Goal: Task Accomplishment & Management: Manage account settings

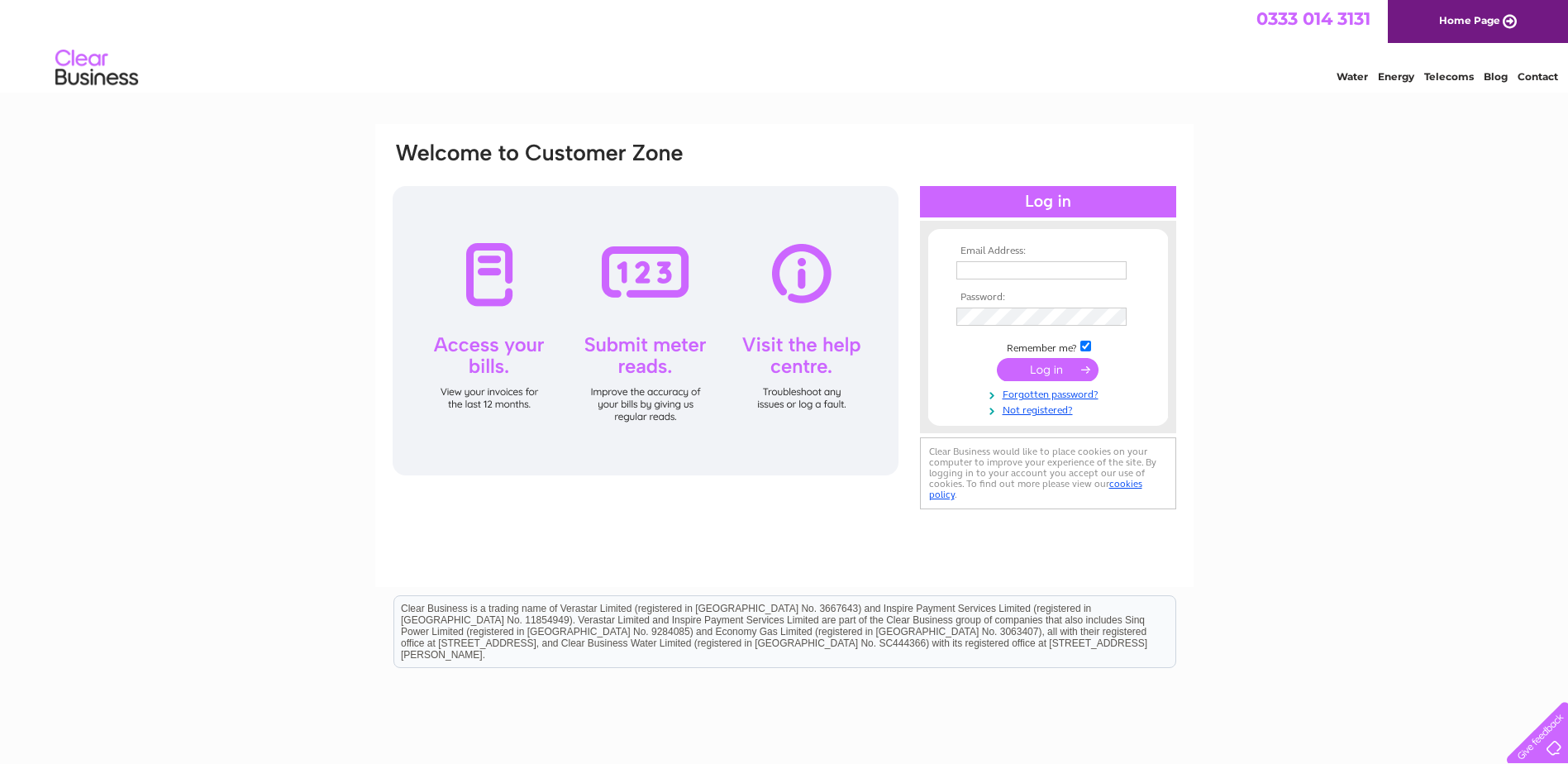
type input "lisa.barnett@chesterfield.gov.uk"
click at [1053, 362] on input "submit" at bounding box center [1048, 369] width 102 height 23
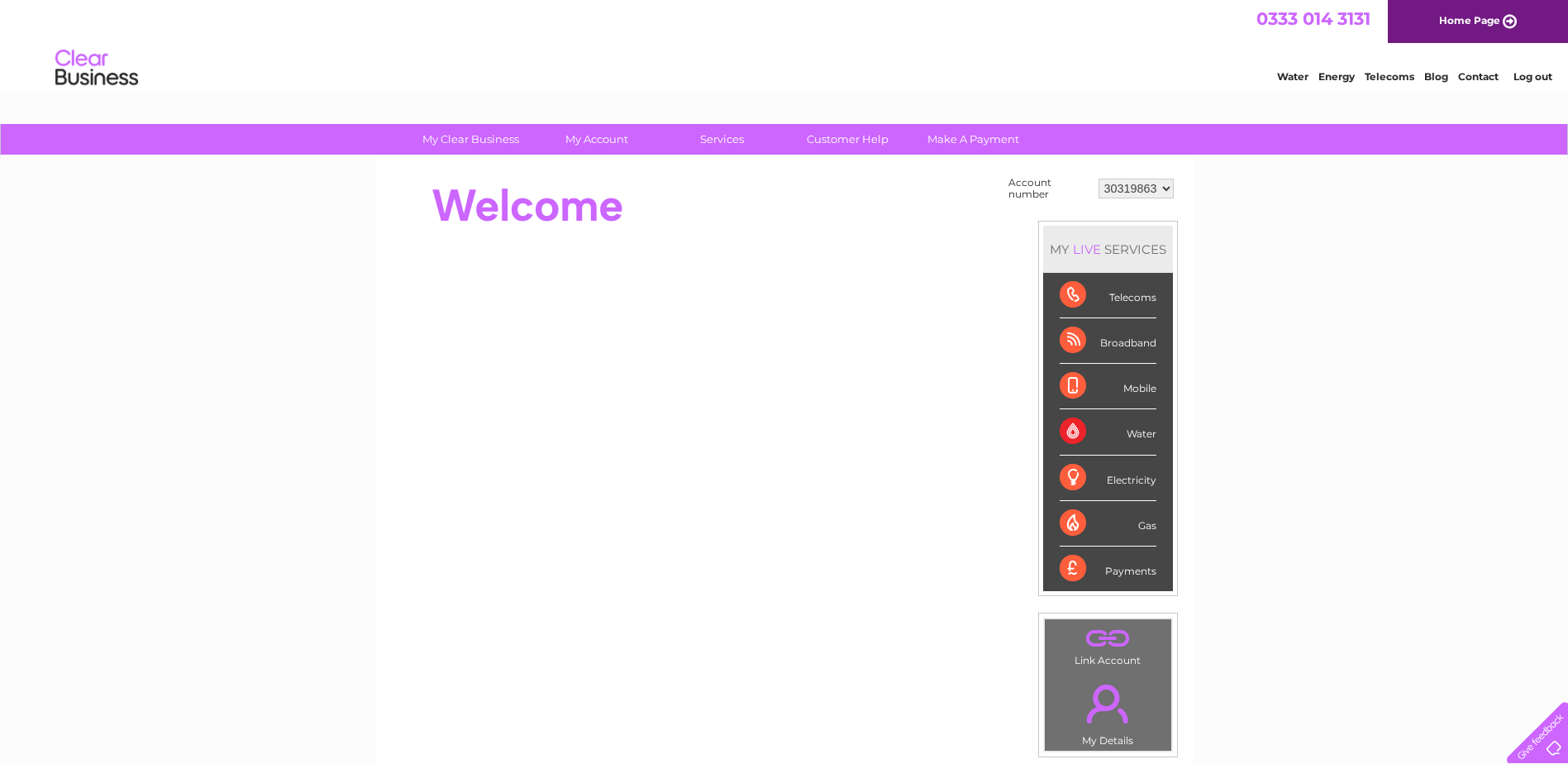
click at [1164, 185] on select "30319863" at bounding box center [1137, 188] width 76 height 20
click at [1099, 178] on select "30319863" at bounding box center [1137, 188] width 76 height 20
click at [1146, 435] on div "Water" at bounding box center [1109, 432] width 97 height 46
click at [1073, 429] on div "Water" at bounding box center [1109, 432] width 97 height 46
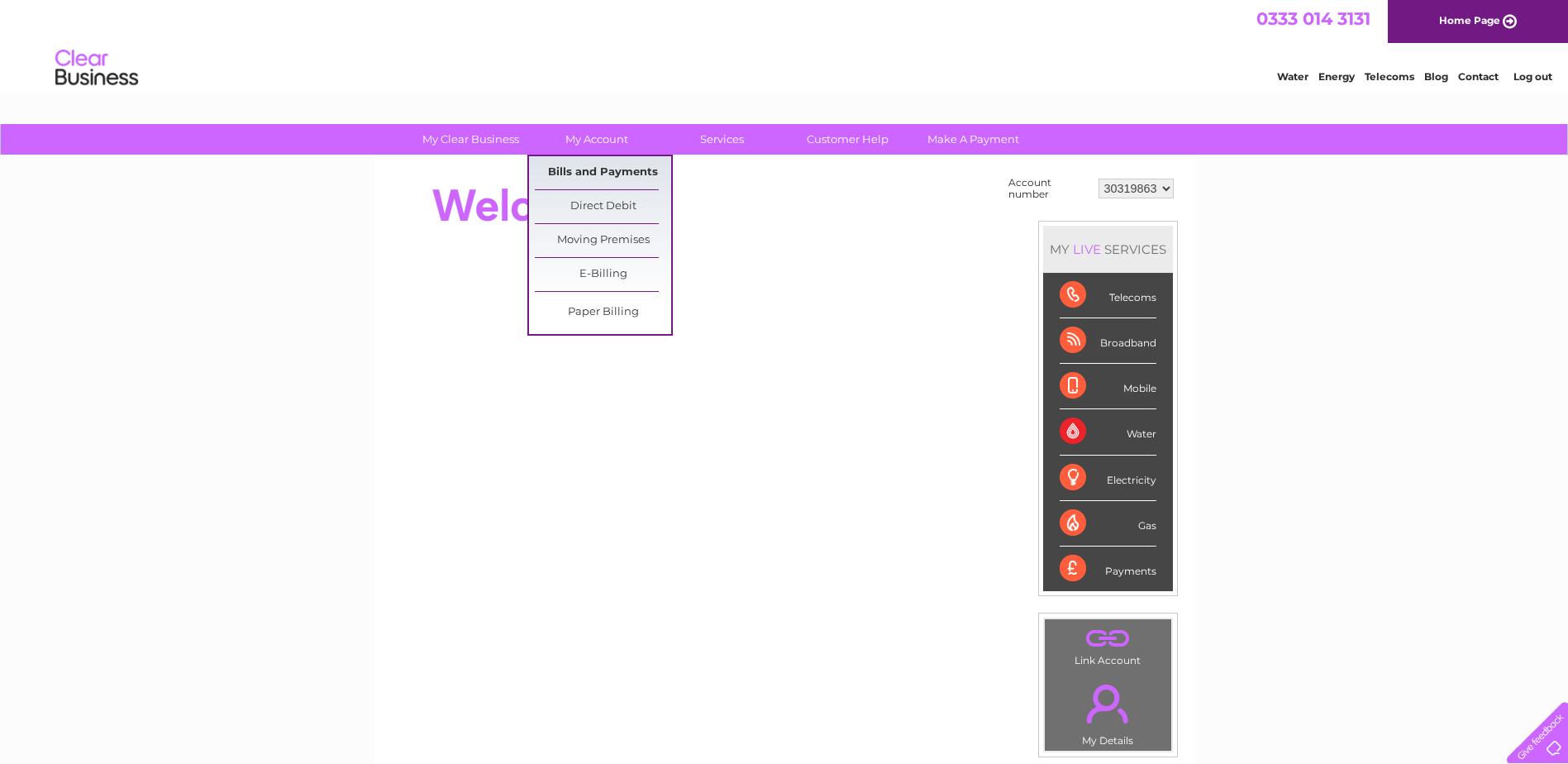
click at [595, 166] on link "Bills and Payments" at bounding box center [603, 172] width 136 height 33
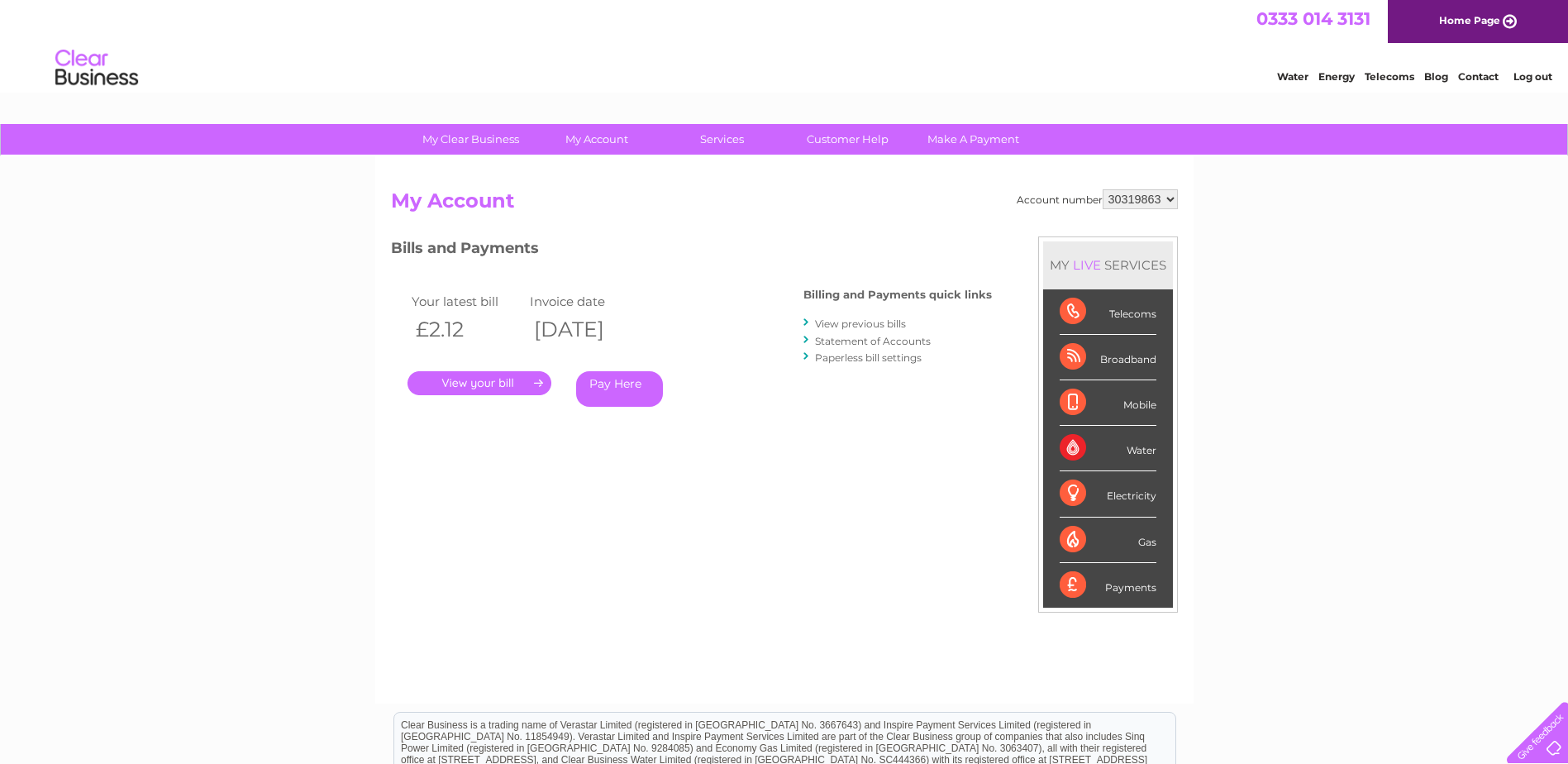
click at [447, 381] on link "." at bounding box center [479, 384] width 144 height 24
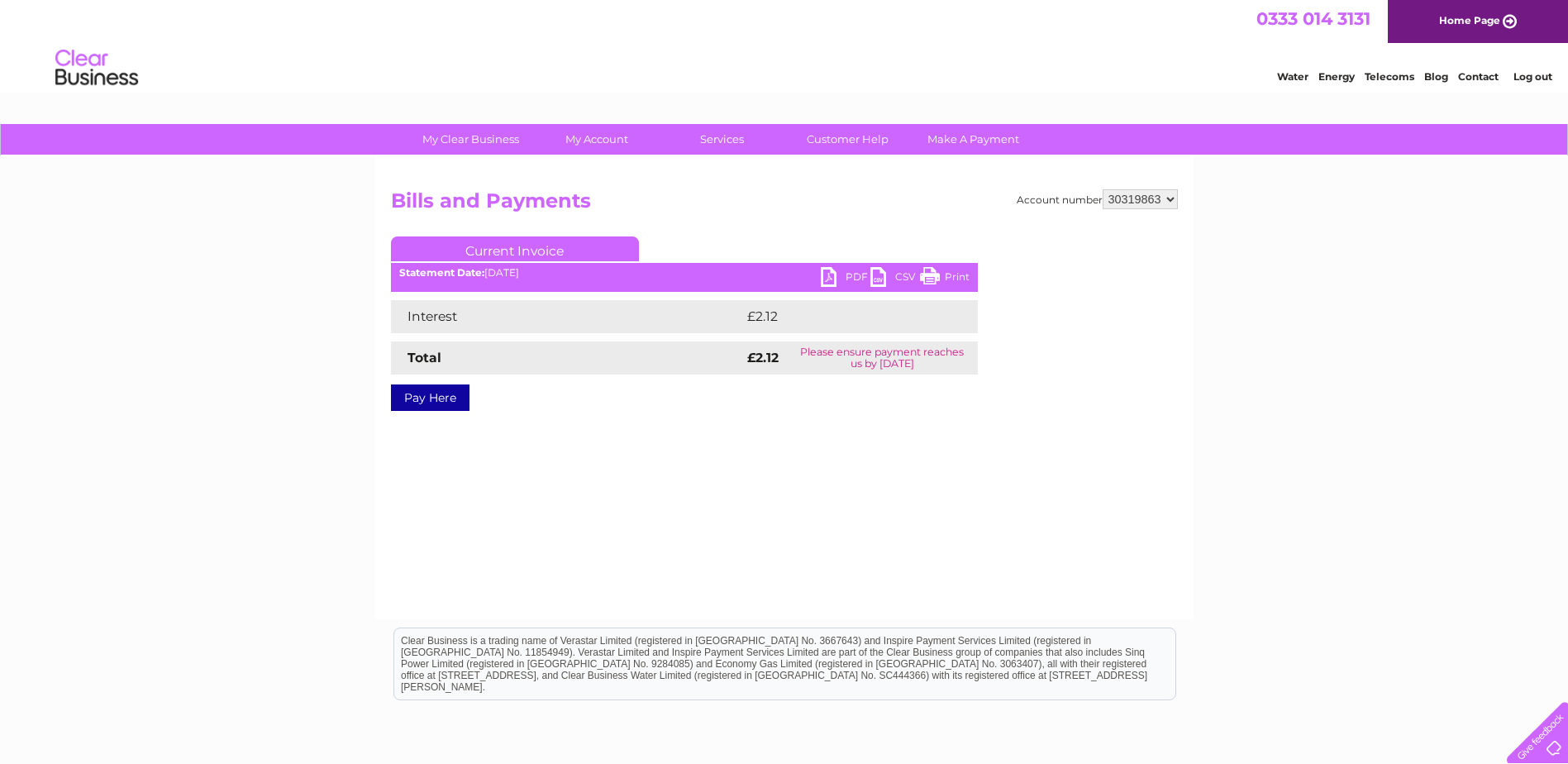
click at [847, 275] on link "PDF" at bounding box center [845, 279] width 49 height 24
